Goal: Task Accomplishment & Management: Complete application form

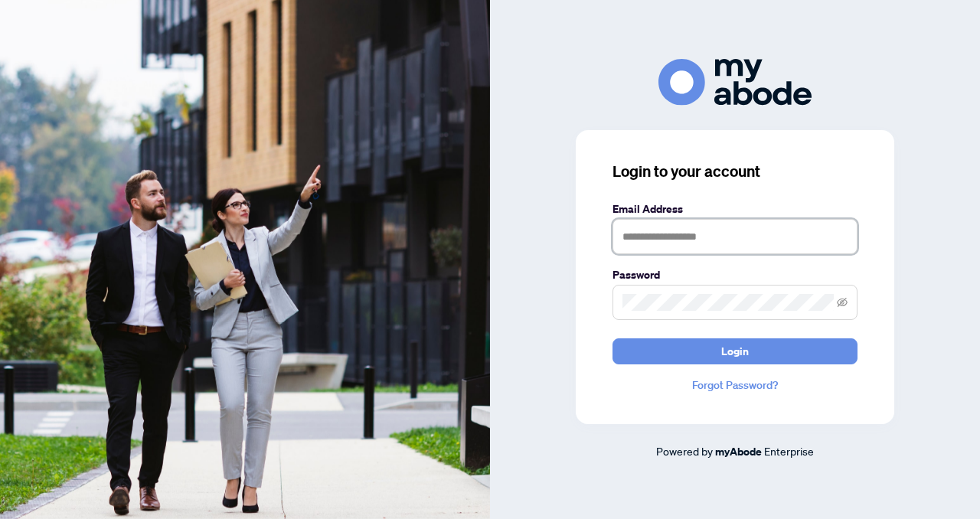
click at [719, 230] on input "text" at bounding box center [734, 236] width 245 height 35
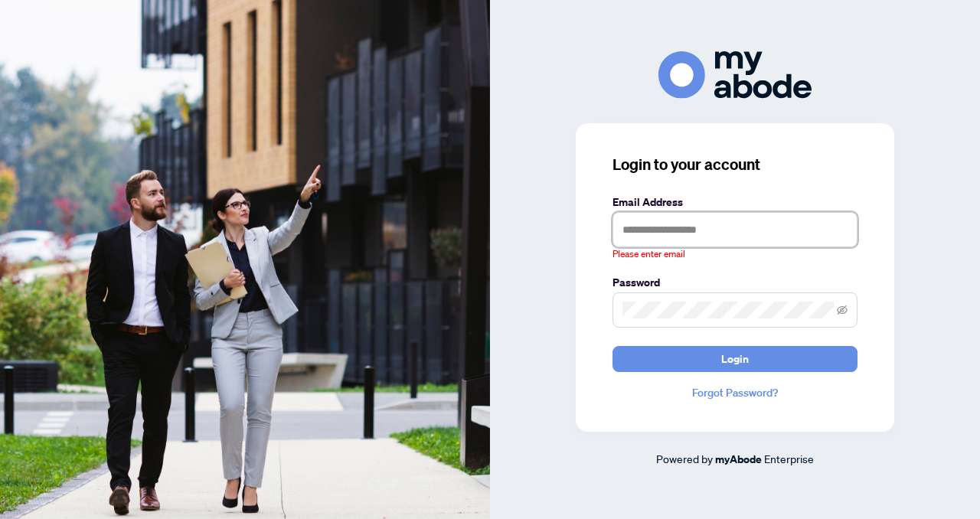
type input "**********"
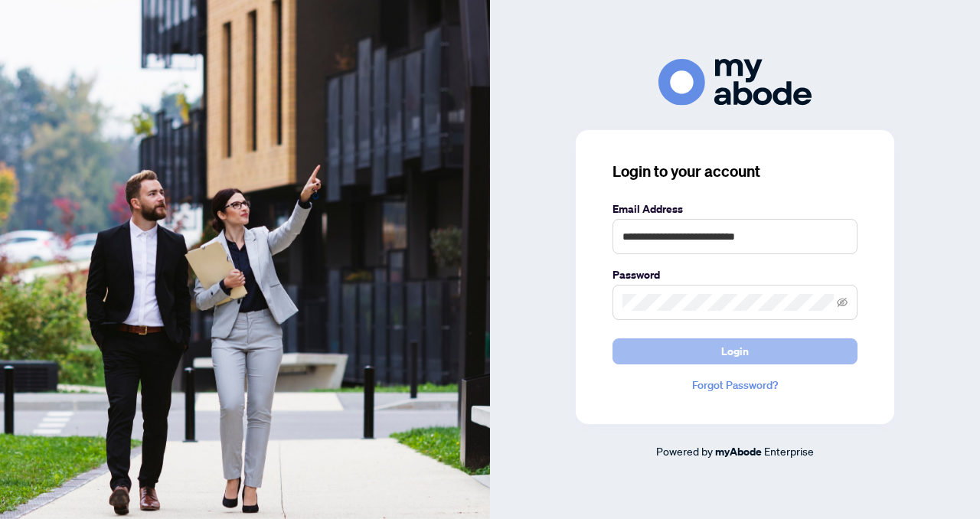
click at [779, 357] on button "Login" at bounding box center [734, 351] width 245 height 26
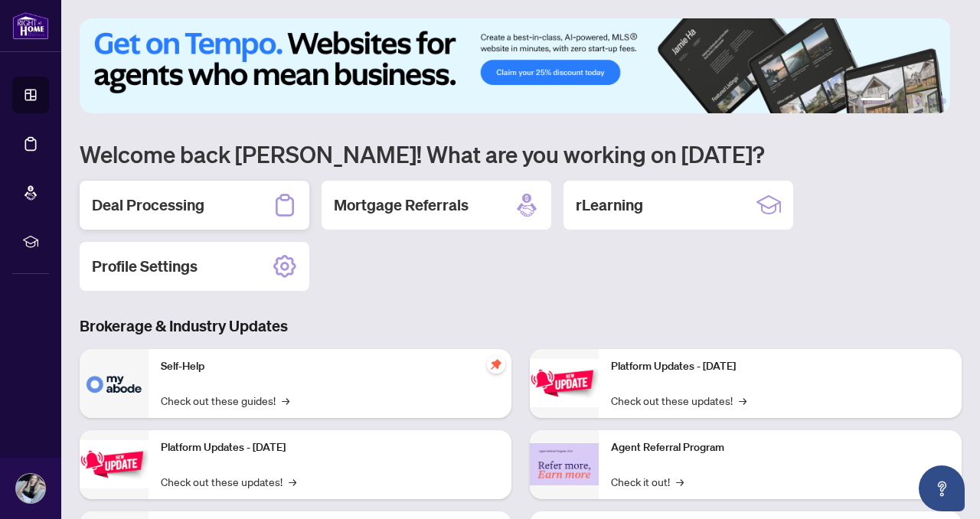
click at [168, 210] on h2 "Deal Processing" at bounding box center [148, 204] width 112 height 21
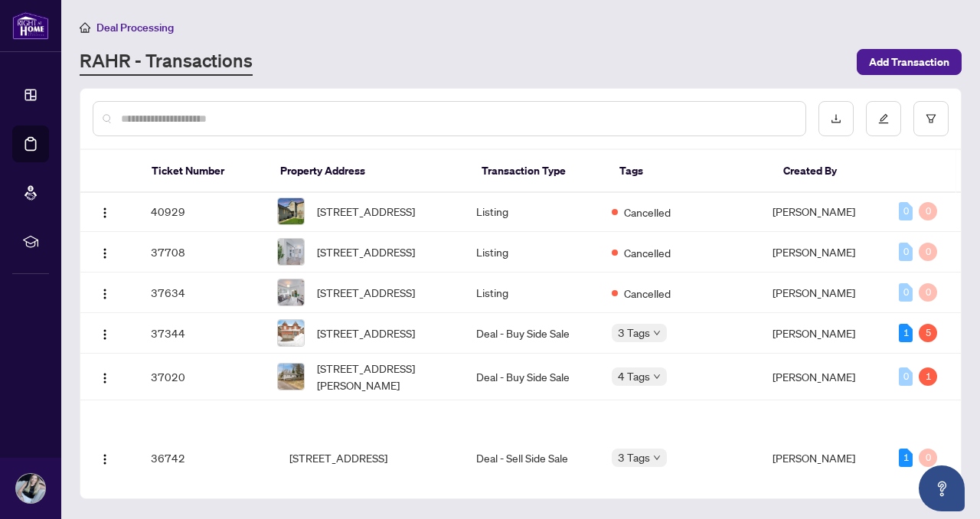
scroll to position [819, 0]
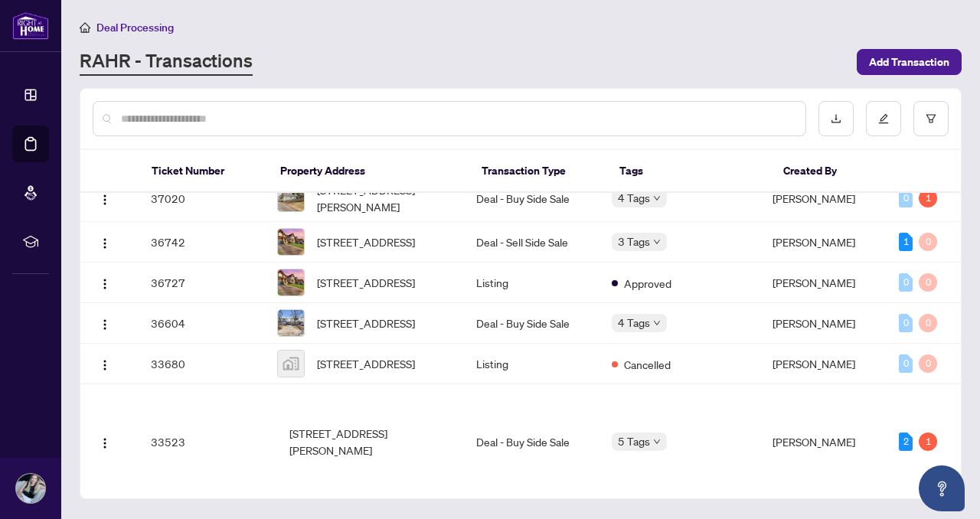
click at [347, 121] on input "text" at bounding box center [457, 118] width 672 height 17
type input "**********"
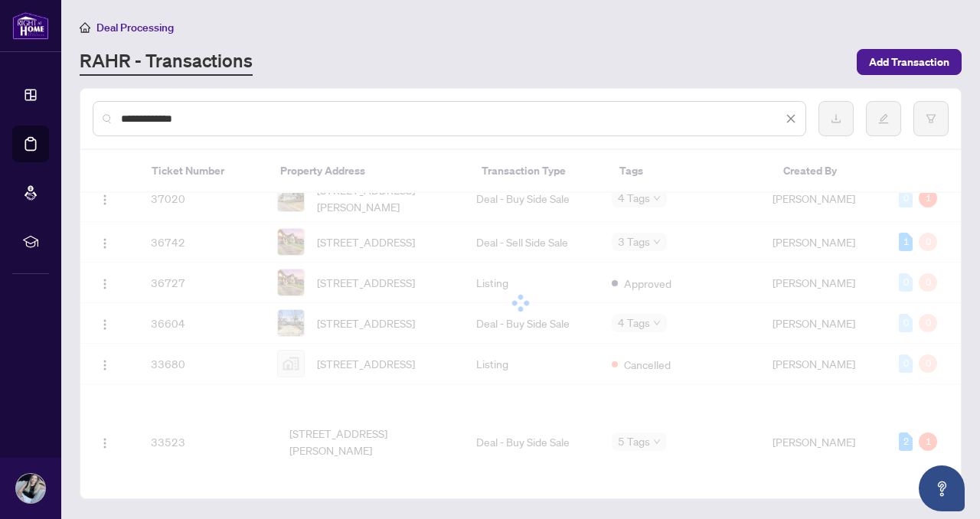
scroll to position [0, 0]
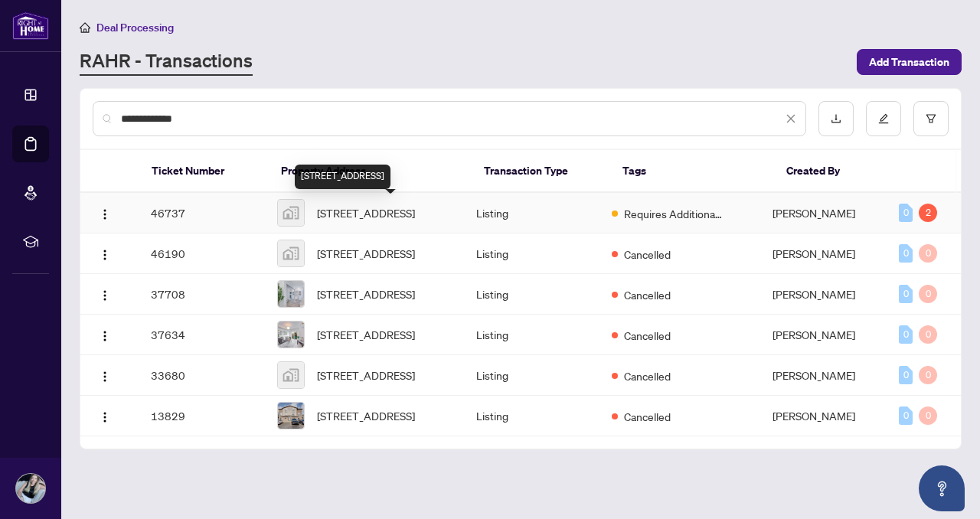
click at [399, 211] on span "[STREET_ADDRESS]" at bounding box center [366, 212] width 98 height 17
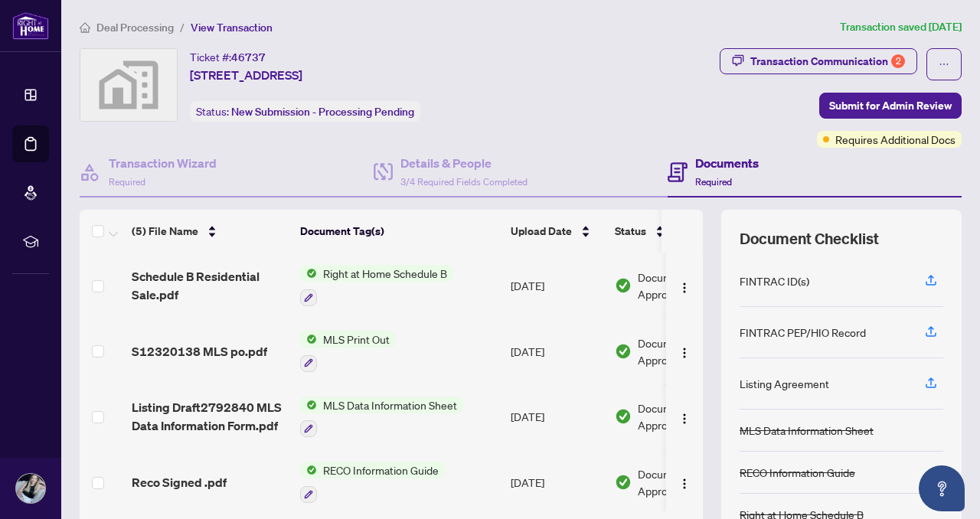
click at [621, 103] on div "Transaction Communication 2 Submit for Admin Review Requires Additional Docs" at bounding box center [767, 97] width 389 height 99
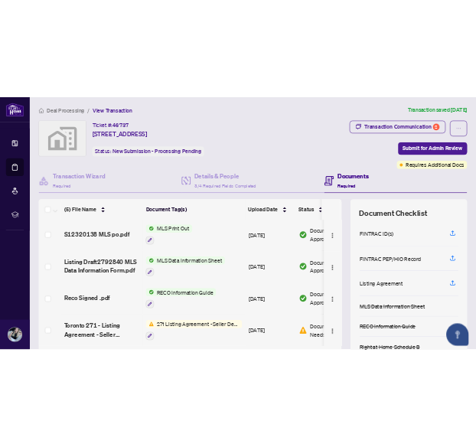
scroll to position [121, 0]
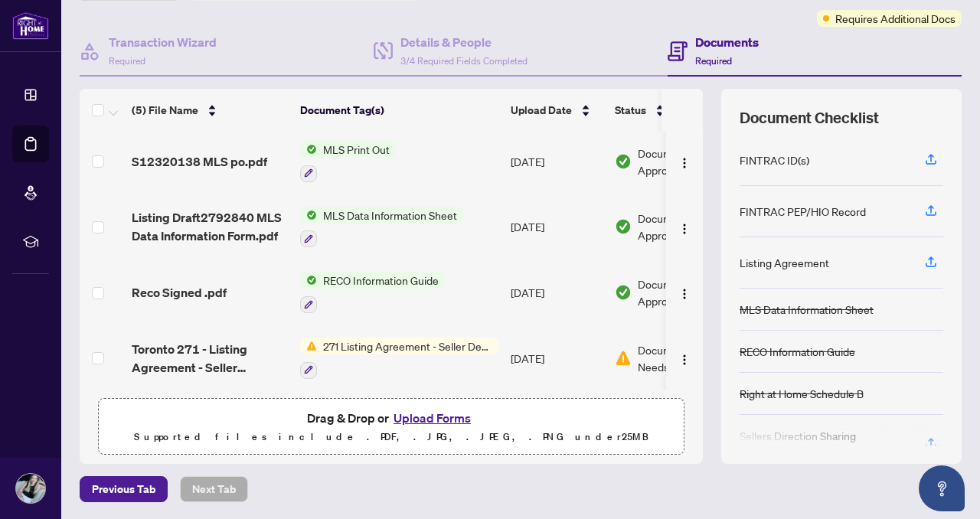
click at [406, 416] on button "Upload Forms" at bounding box center [432, 418] width 86 height 20
click at [409, 418] on button "Upload Forms" at bounding box center [432, 418] width 86 height 20
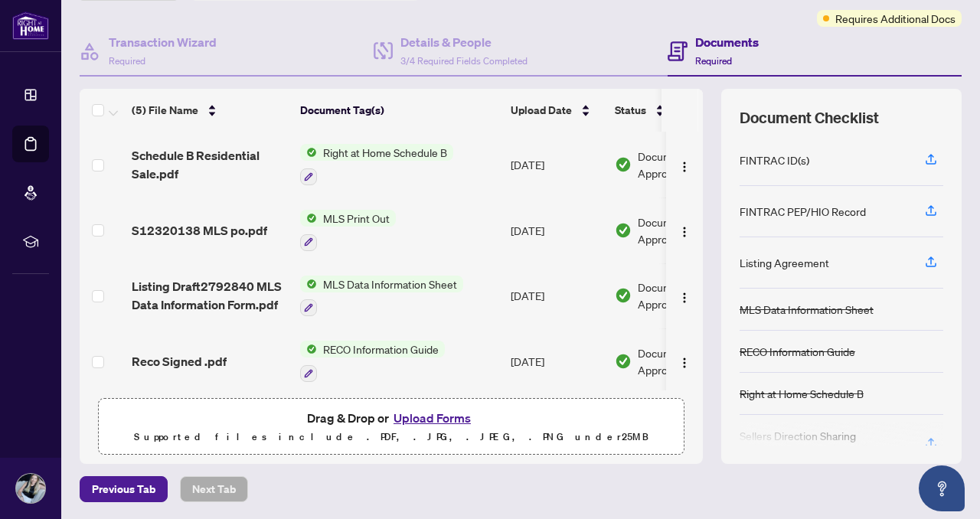
click at [418, 418] on button "Upload Forms" at bounding box center [432, 418] width 86 height 20
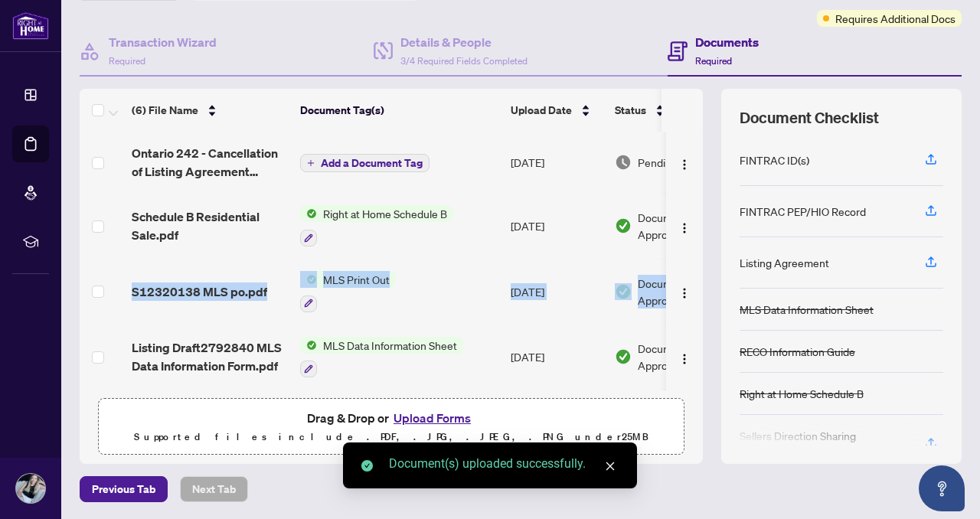
drag, startPoint x: 691, startPoint y: 252, endPoint x: 693, endPoint y: 304, distance: 52.1
click at [693, 304] on div "(6) File Name Document Tag(s) Upload Date Status Ontario 242 - Cancellation of …" at bounding box center [521, 276] width 882 height 375
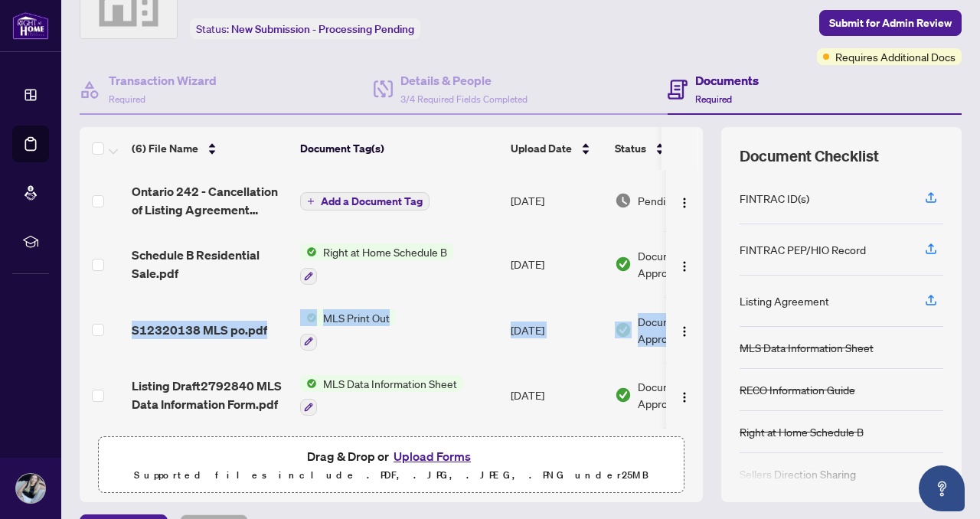
scroll to position [0, 0]
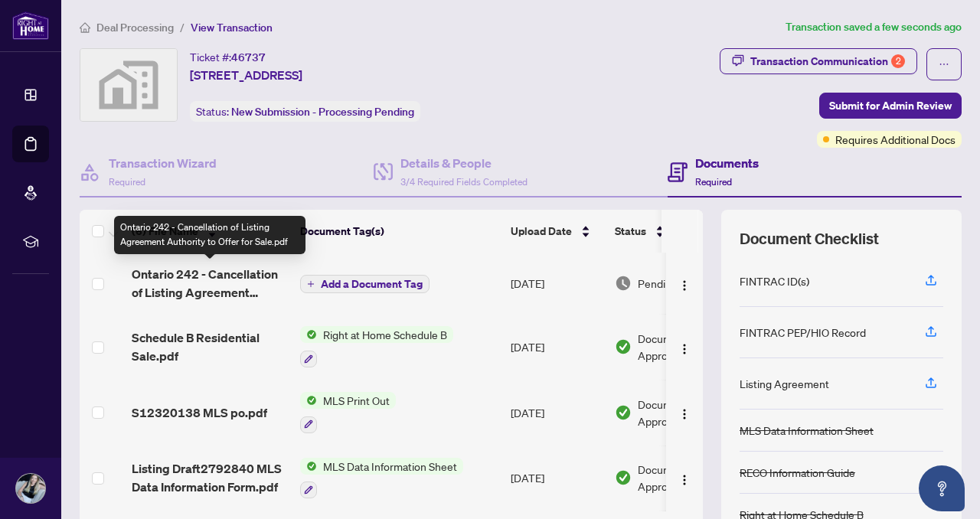
click at [205, 289] on span "Ontario 242 - Cancellation of Listing Agreement Authority to Offer for Sale.pdf" at bounding box center [210, 283] width 156 height 37
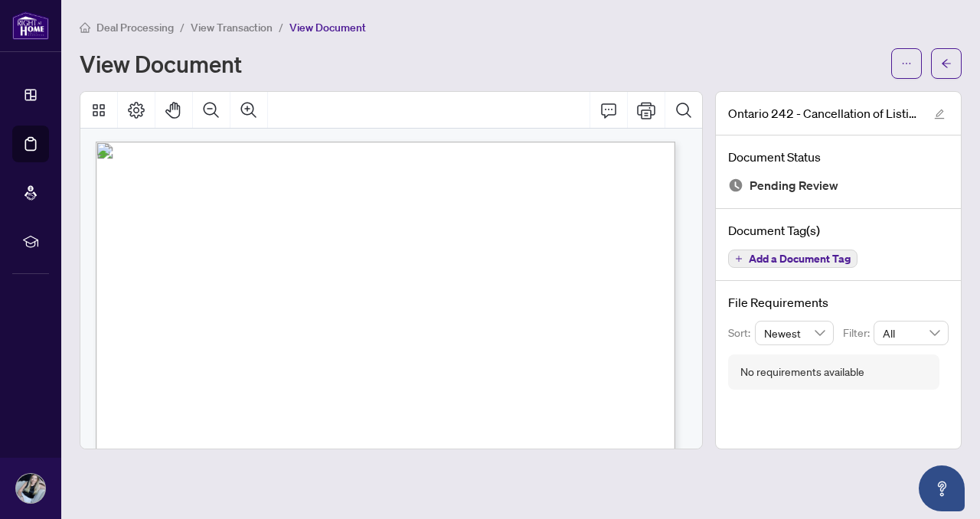
scroll to position [3, 0]
click at [949, 67] on icon "arrow-left" at bounding box center [945, 63] width 11 height 11
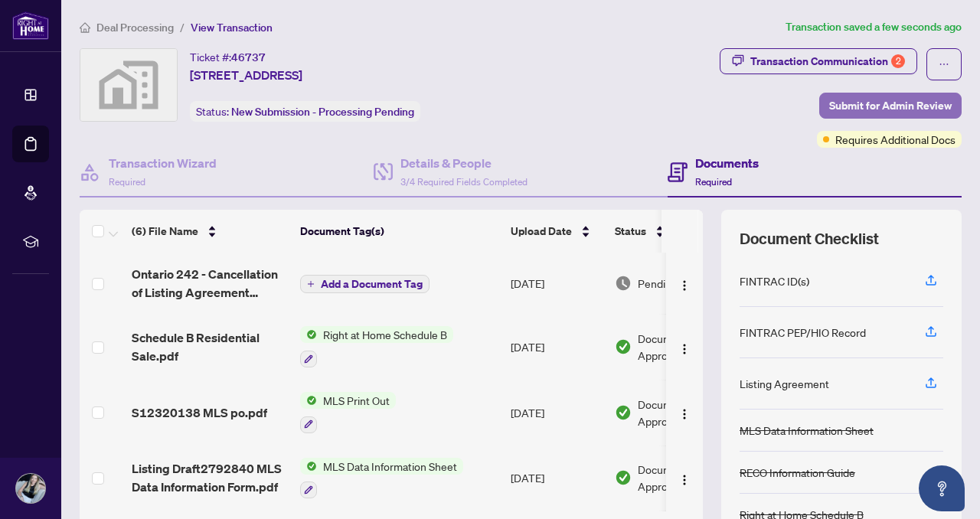
click at [877, 109] on span "Submit for Admin Review" at bounding box center [890, 105] width 122 height 24
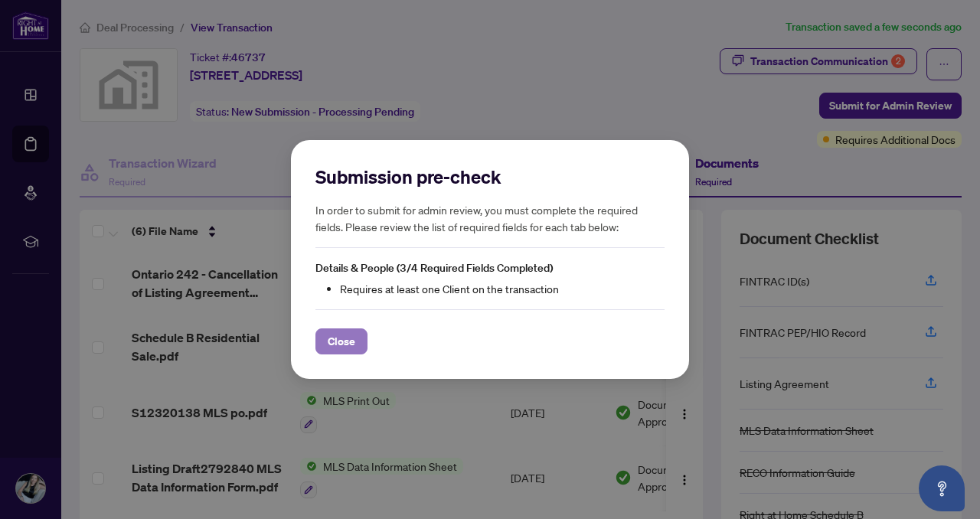
click at [337, 344] on span "Close" at bounding box center [342, 341] width 28 height 24
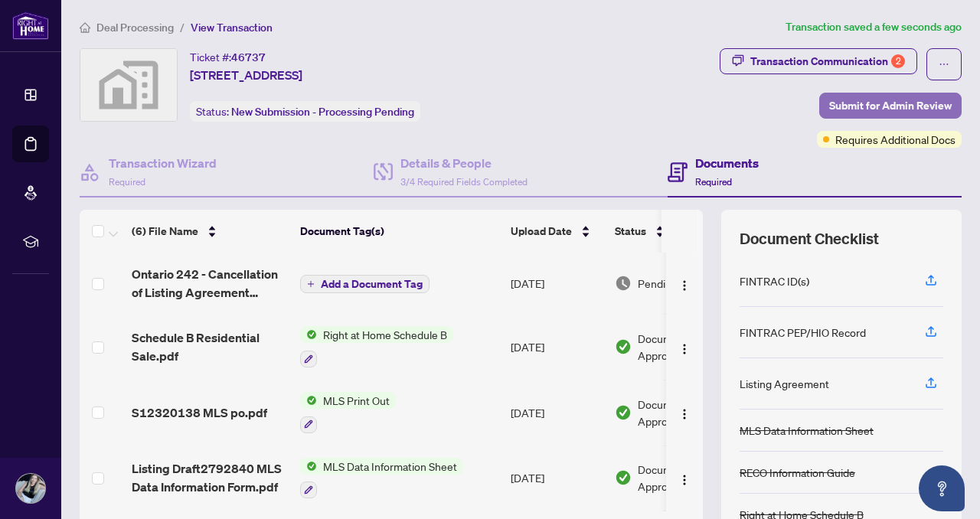
click at [891, 106] on span "Submit for Admin Review" at bounding box center [890, 105] width 122 height 24
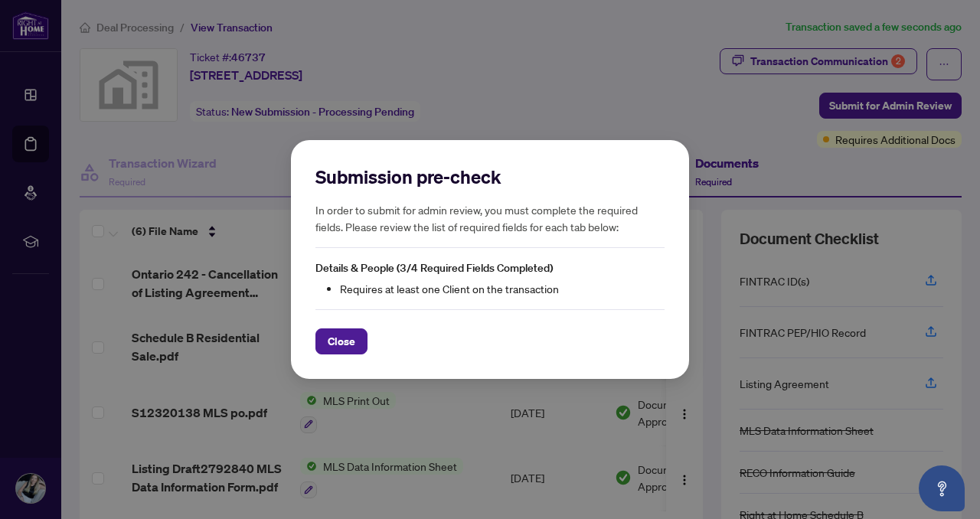
click at [348, 344] on span "Close" at bounding box center [342, 341] width 28 height 24
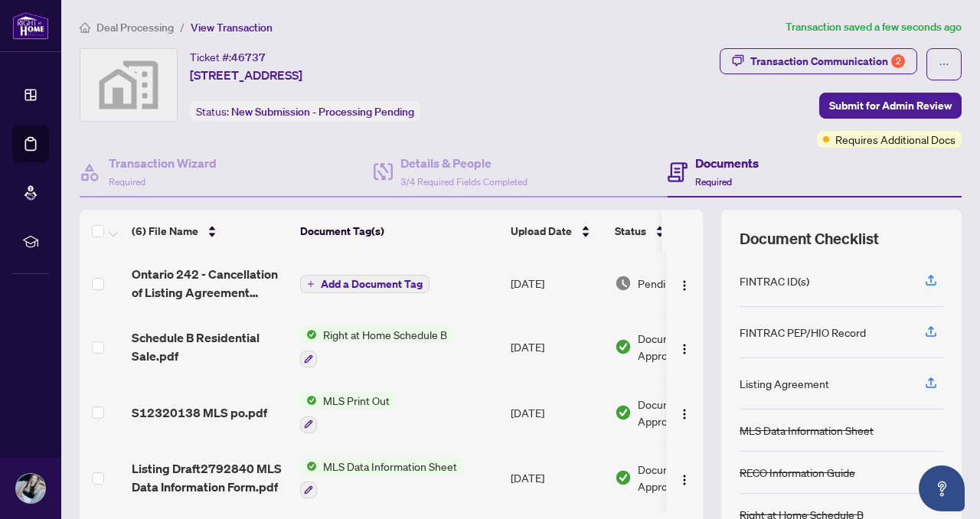
click at [621, 70] on div "Transaction Communication 2 Submit for Admin Review Requires Additional Docs" at bounding box center [767, 97] width 389 height 99
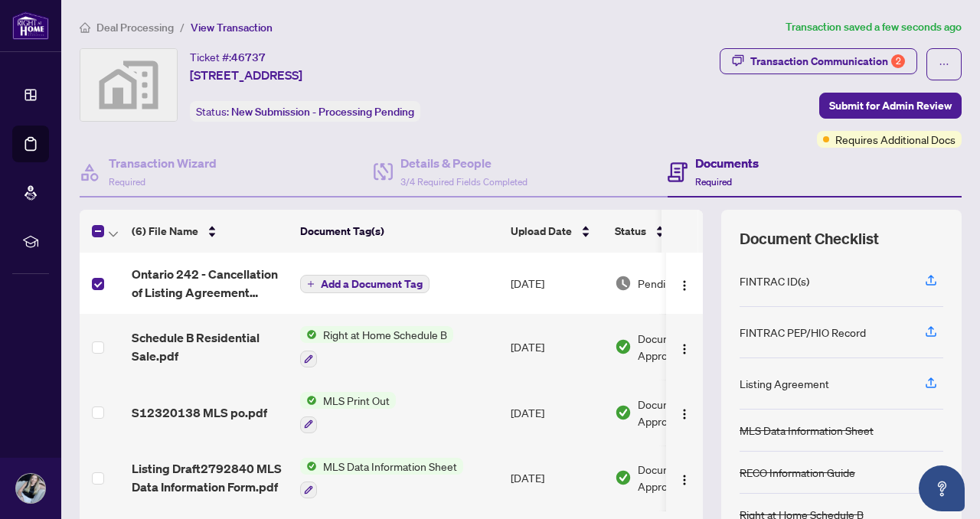
click at [383, 280] on span "Add a Document Tag" at bounding box center [372, 284] width 102 height 11
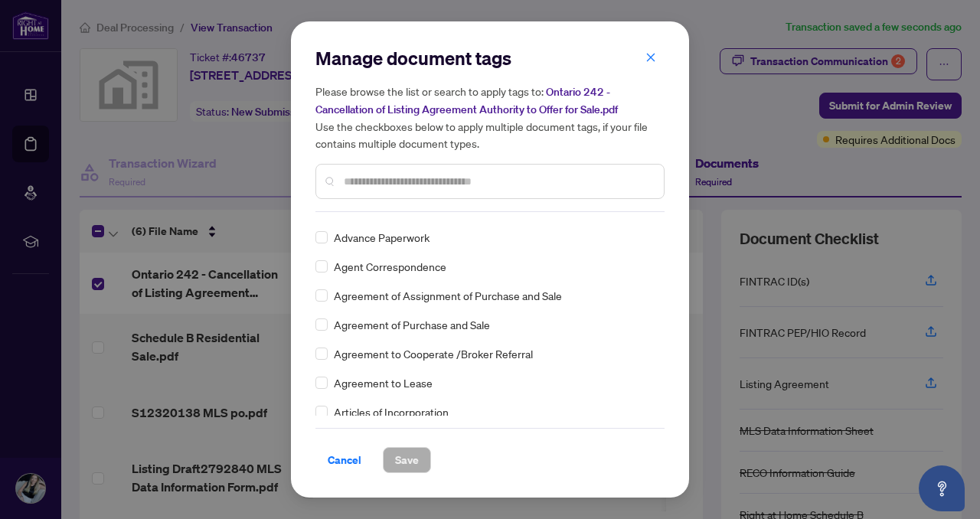
scroll to position [286, 0]
click at [645, 60] on icon "close" at bounding box center [650, 57] width 11 height 11
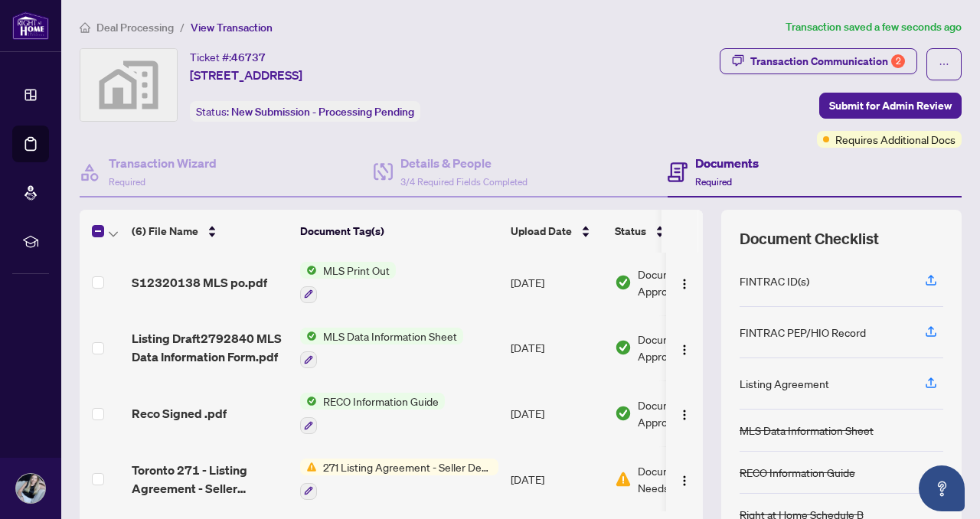
scroll to position [0, 0]
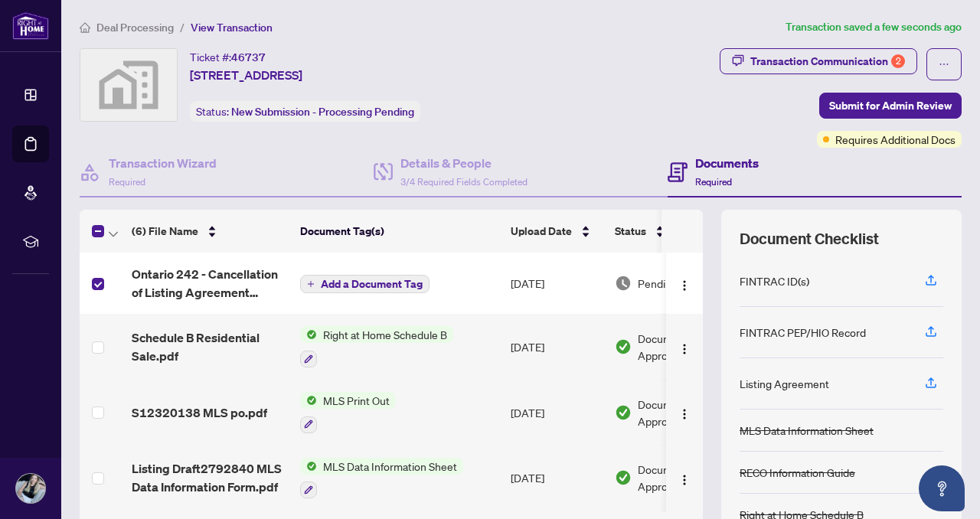
click at [393, 279] on span "Add a Document Tag" at bounding box center [372, 284] width 102 height 11
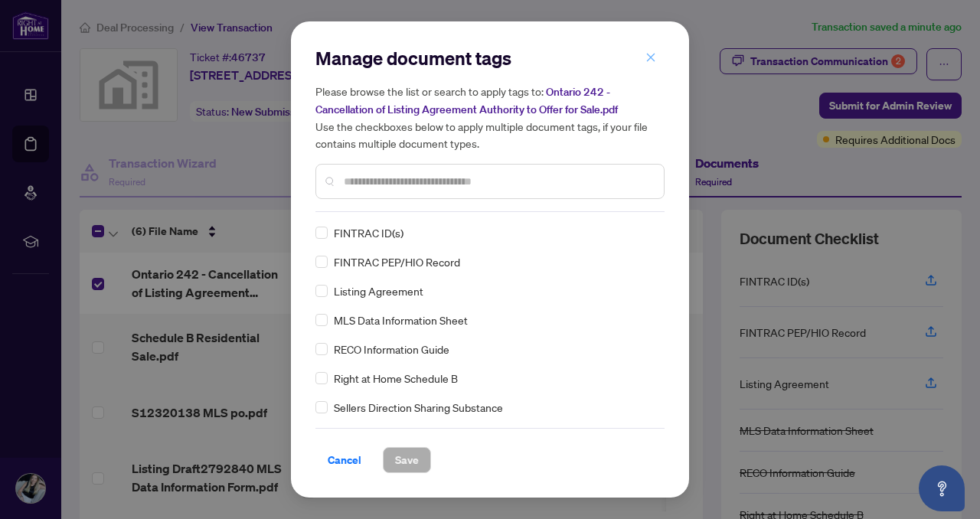
click at [654, 59] on icon "close" at bounding box center [650, 57] width 11 height 11
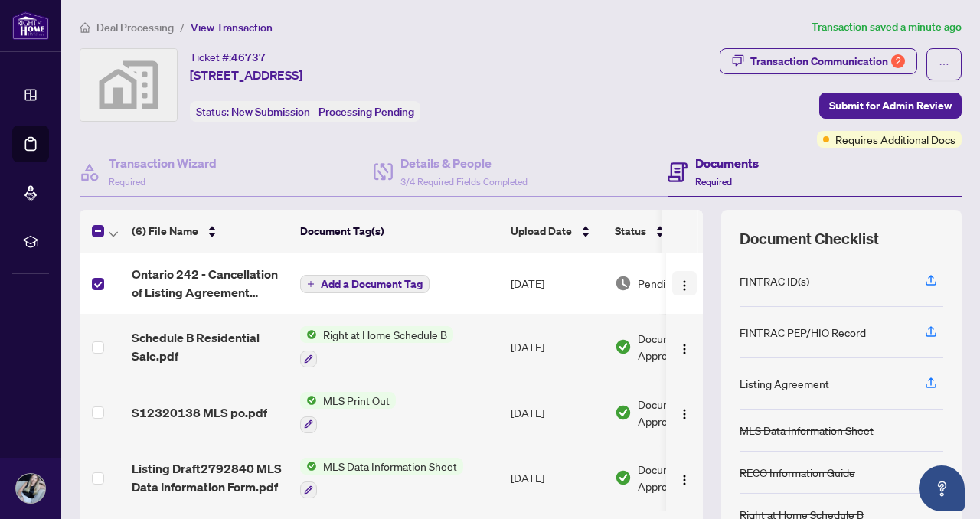
click at [678, 285] on img "button" at bounding box center [684, 285] width 12 height 12
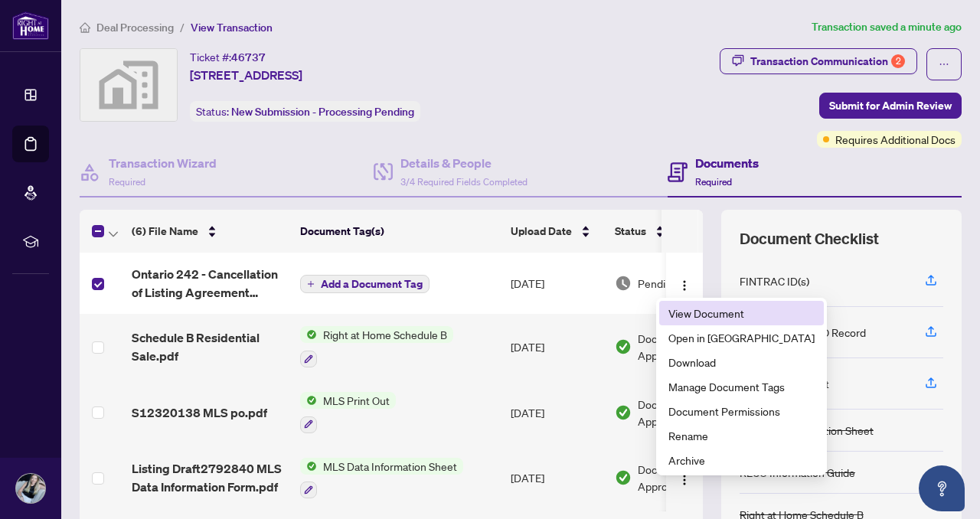
click at [686, 320] on span "View Document" at bounding box center [741, 313] width 146 height 17
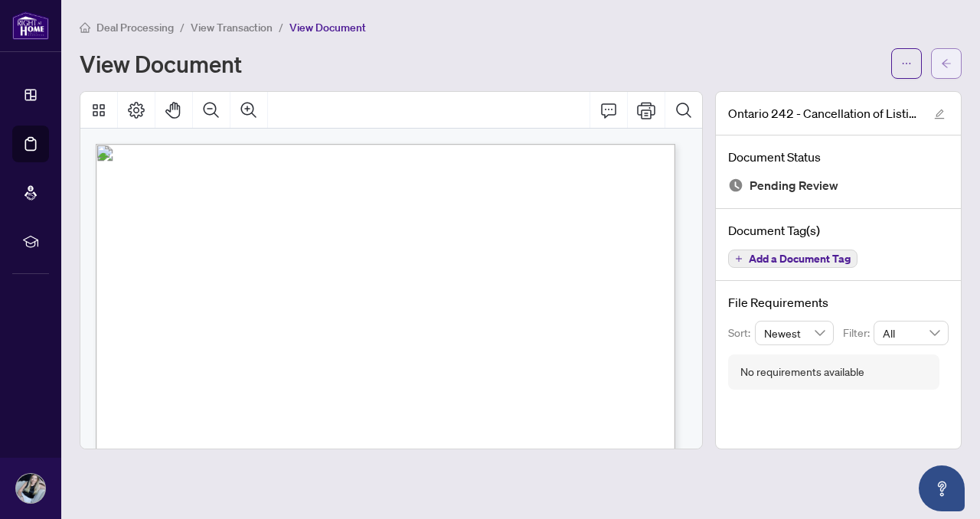
click at [934, 58] on button "button" at bounding box center [946, 63] width 31 height 31
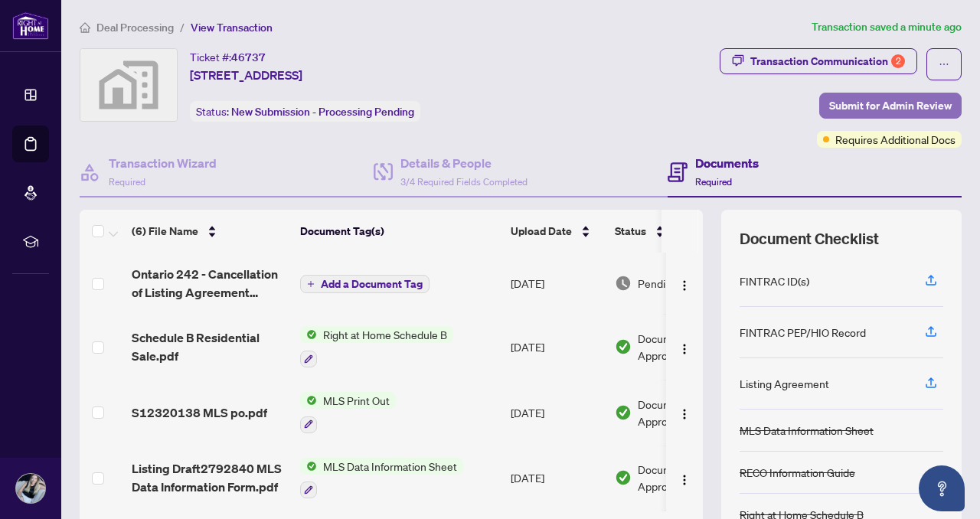
click at [911, 101] on span "Submit for Admin Review" at bounding box center [890, 105] width 122 height 24
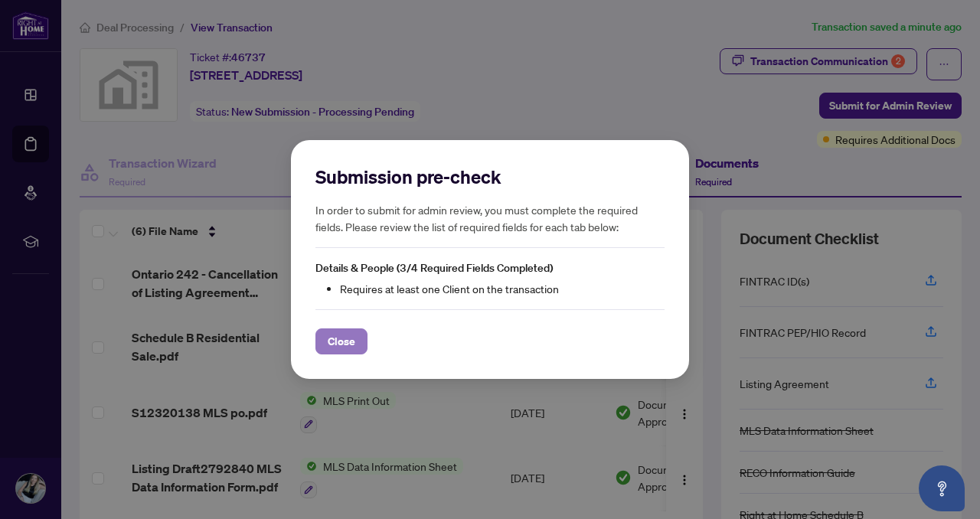
click at [346, 338] on span "Close" at bounding box center [342, 341] width 28 height 24
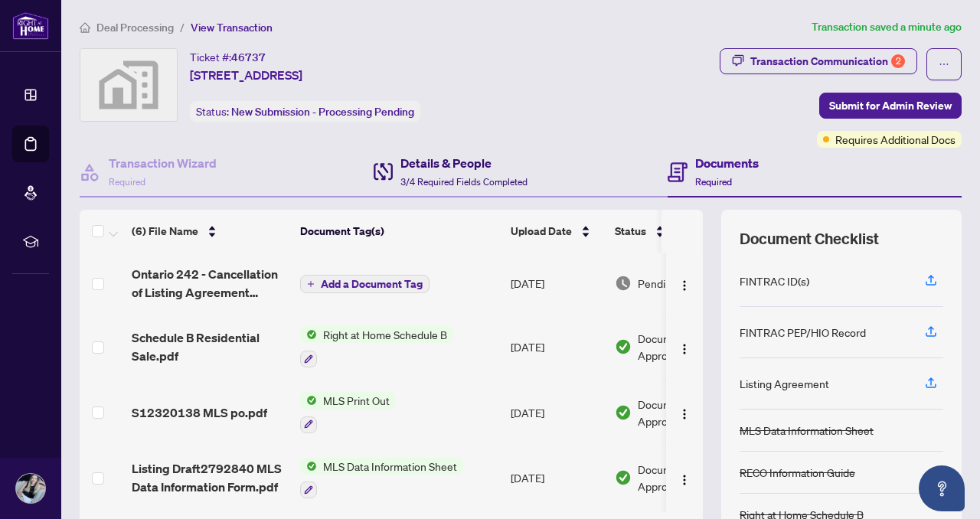
click at [468, 166] on h4 "Details & People" at bounding box center [463, 163] width 127 height 18
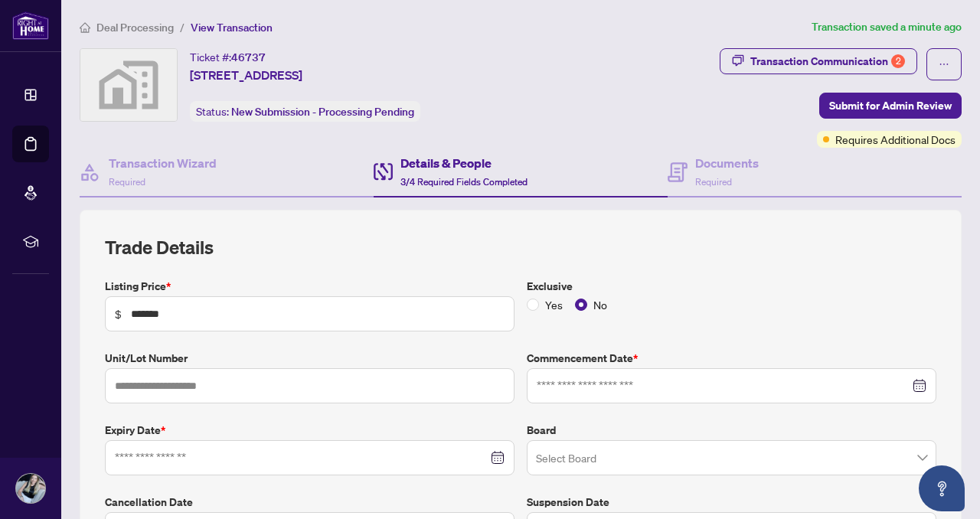
type input "**********"
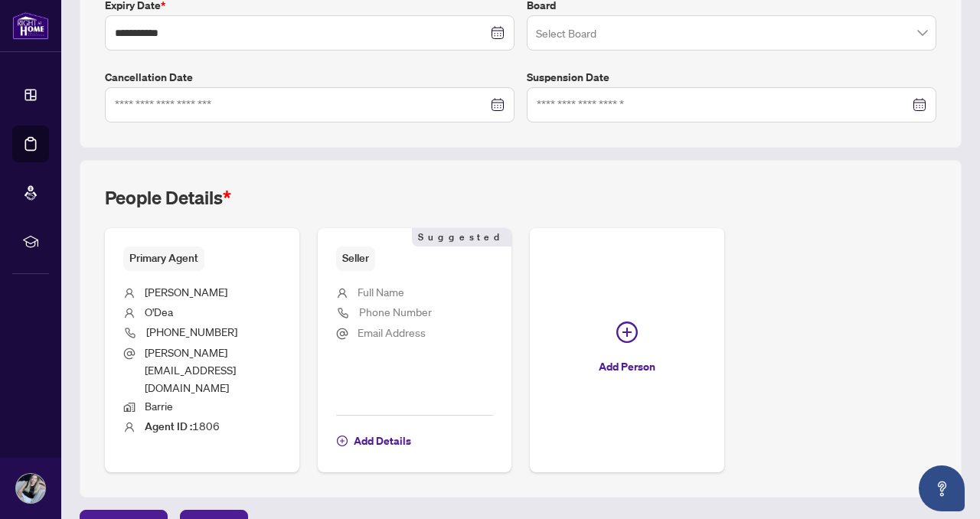
scroll to position [425, 0]
click at [411, 428] on span "Add Details" at bounding box center [382, 440] width 57 height 24
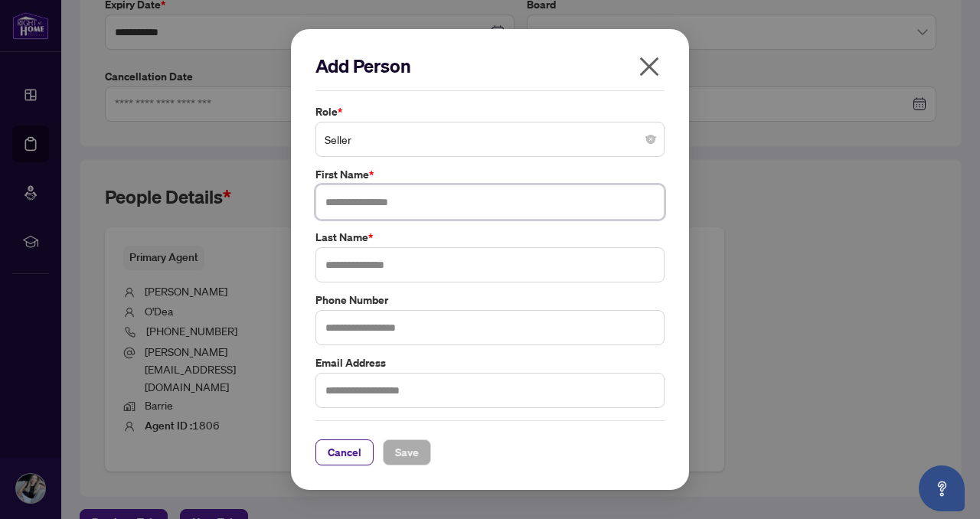
click at [451, 199] on input "text" at bounding box center [489, 201] width 349 height 35
type input "******"
click at [383, 257] on input "text" at bounding box center [489, 264] width 349 height 35
type input "******"
click at [378, 387] on input "text" at bounding box center [489, 390] width 349 height 35
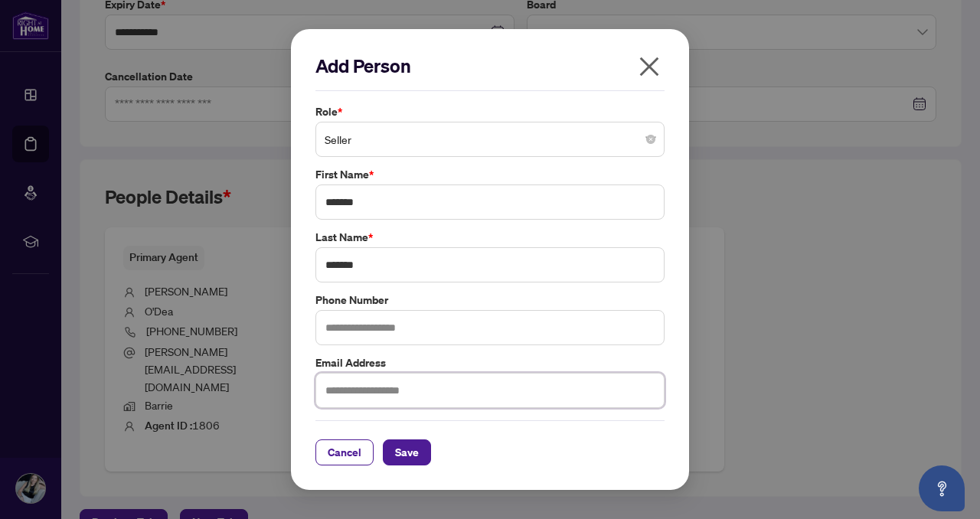
paste input "**********"
drag, startPoint x: 411, startPoint y: 390, endPoint x: 241, endPoint y: 368, distance: 171.3
click at [241, 368] on div "**********" at bounding box center [490, 259] width 980 height 519
click at [492, 388] on input "**********" at bounding box center [489, 390] width 349 height 35
type input "**********"
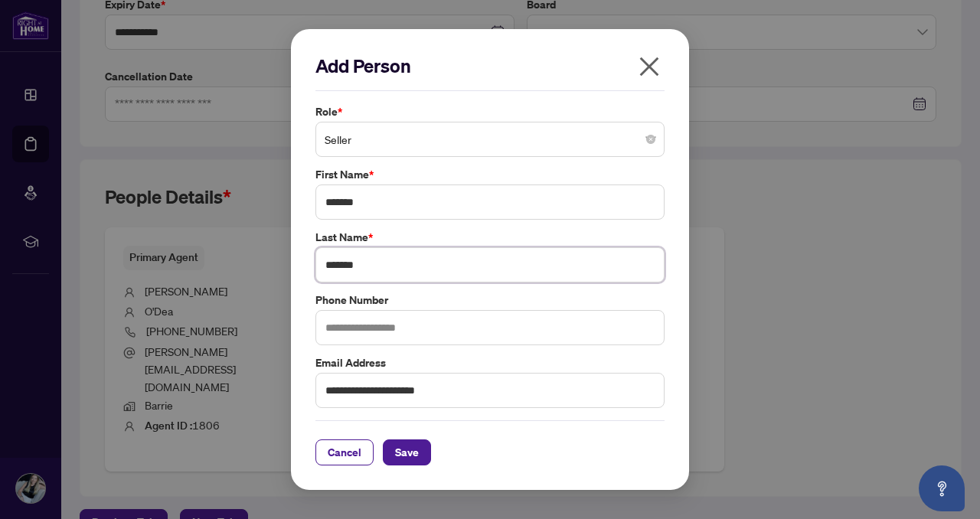
click at [471, 270] on input "******" at bounding box center [489, 264] width 349 height 35
type input "**********"
click at [402, 451] on span "Save" at bounding box center [407, 452] width 24 height 24
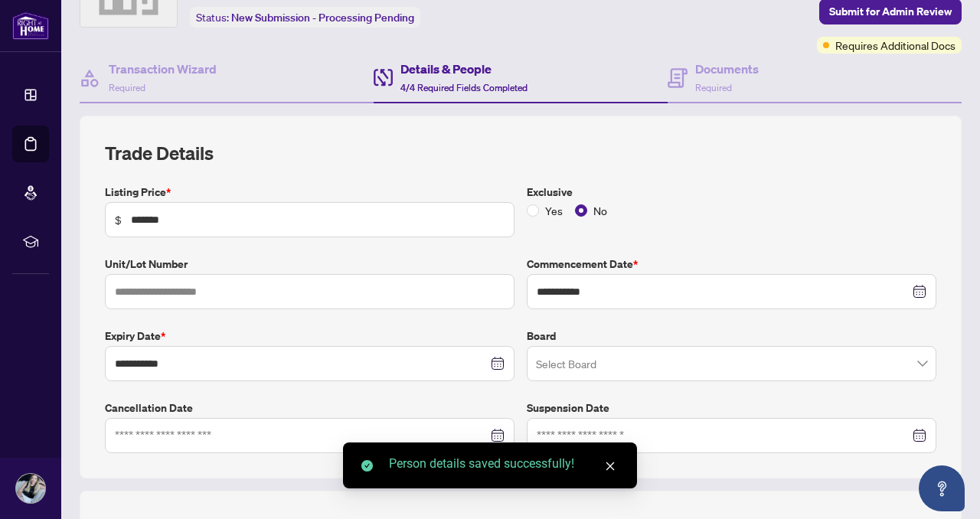
scroll to position [93, 0]
click at [875, 12] on span "Submit for Admin Review" at bounding box center [890, 12] width 122 height 24
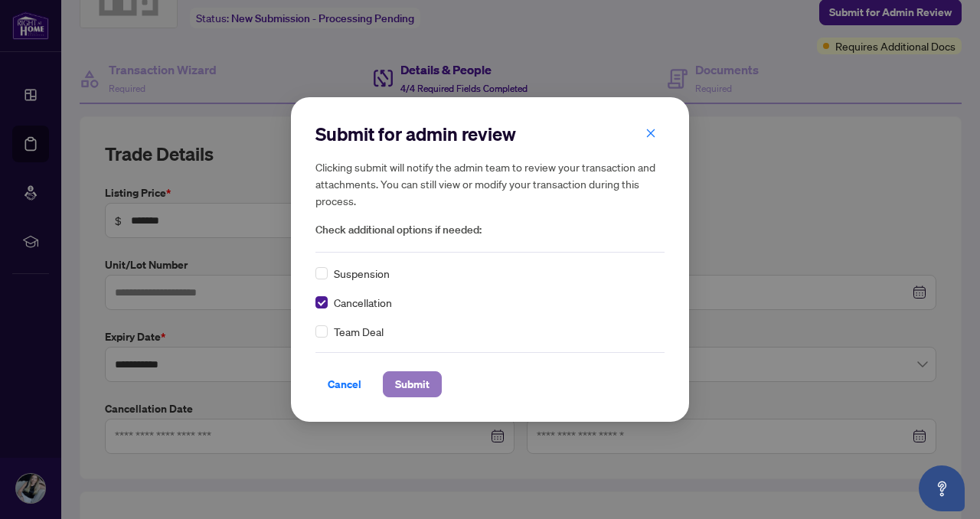
click at [432, 386] on button "Submit" at bounding box center [412, 384] width 59 height 26
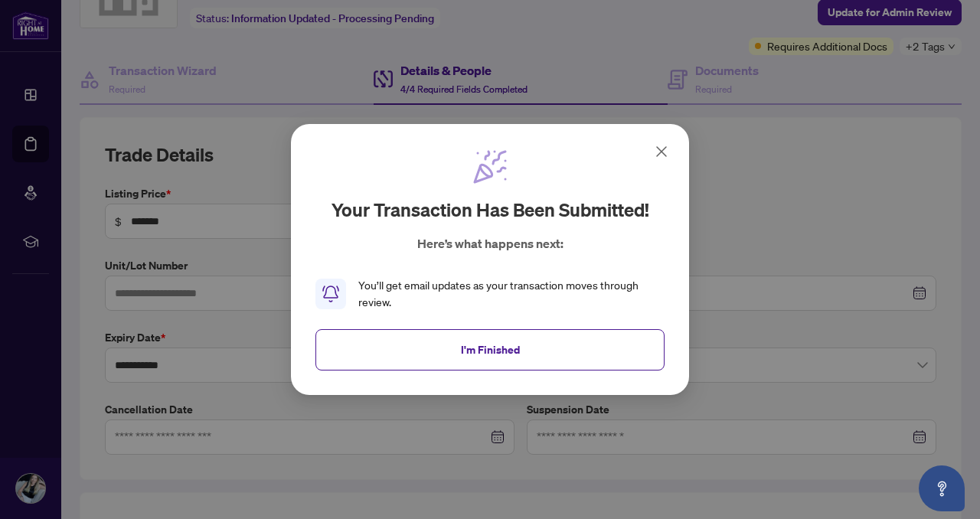
click at [663, 152] on icon at bounding box center [661, 151] width 18 height 18
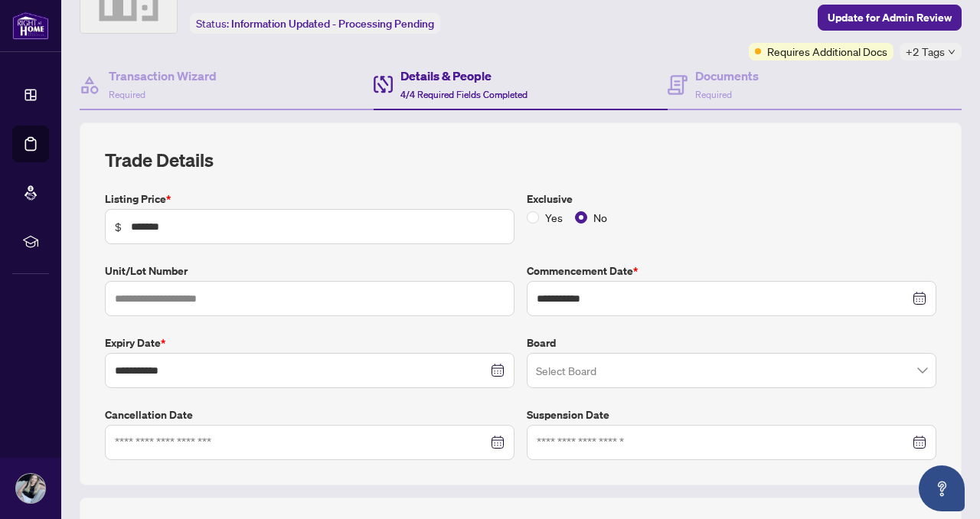
scroll to position [87, 0]
